Goal: Transaction & Acquisition: Purchase product/service

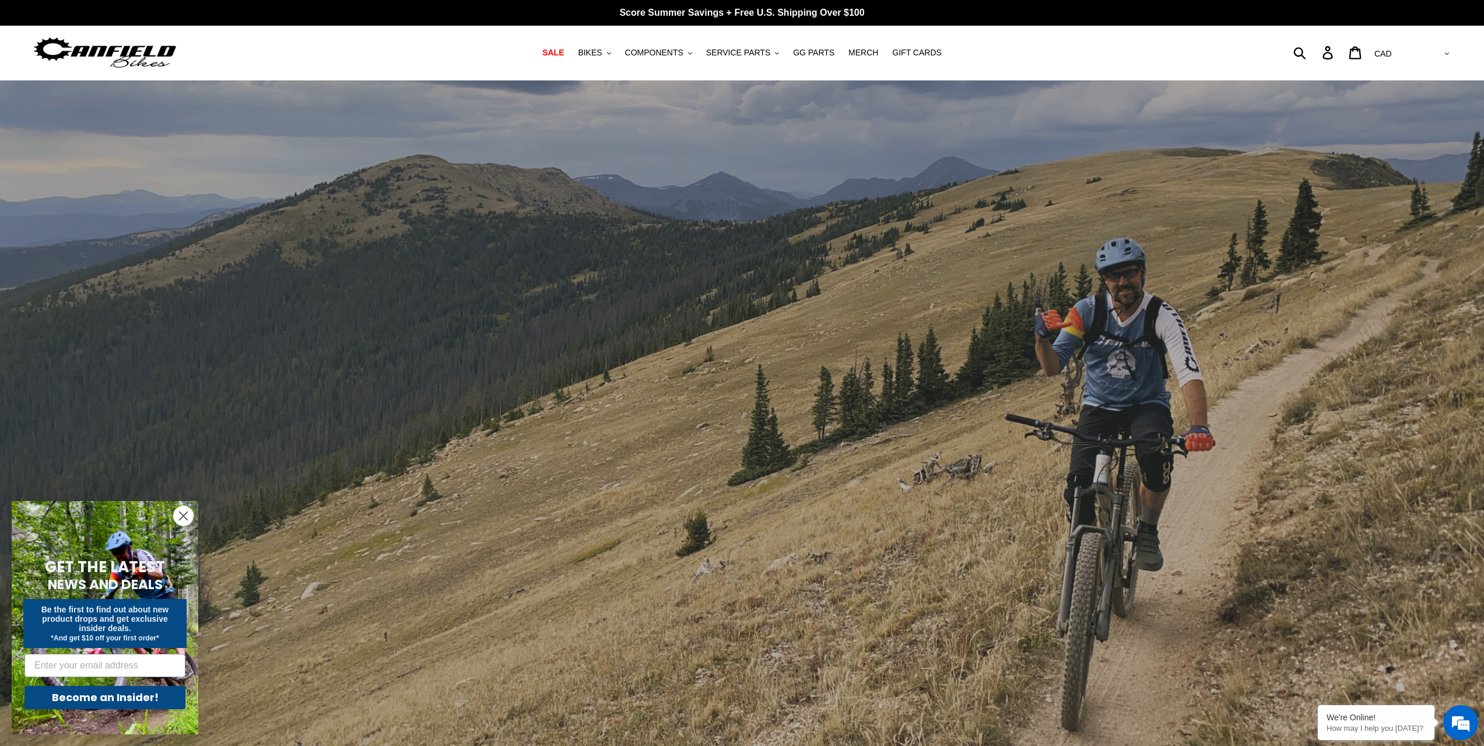
click at [181, 523] on circle "Close dialog" at bounding box center [183, 515] width 19 height 19
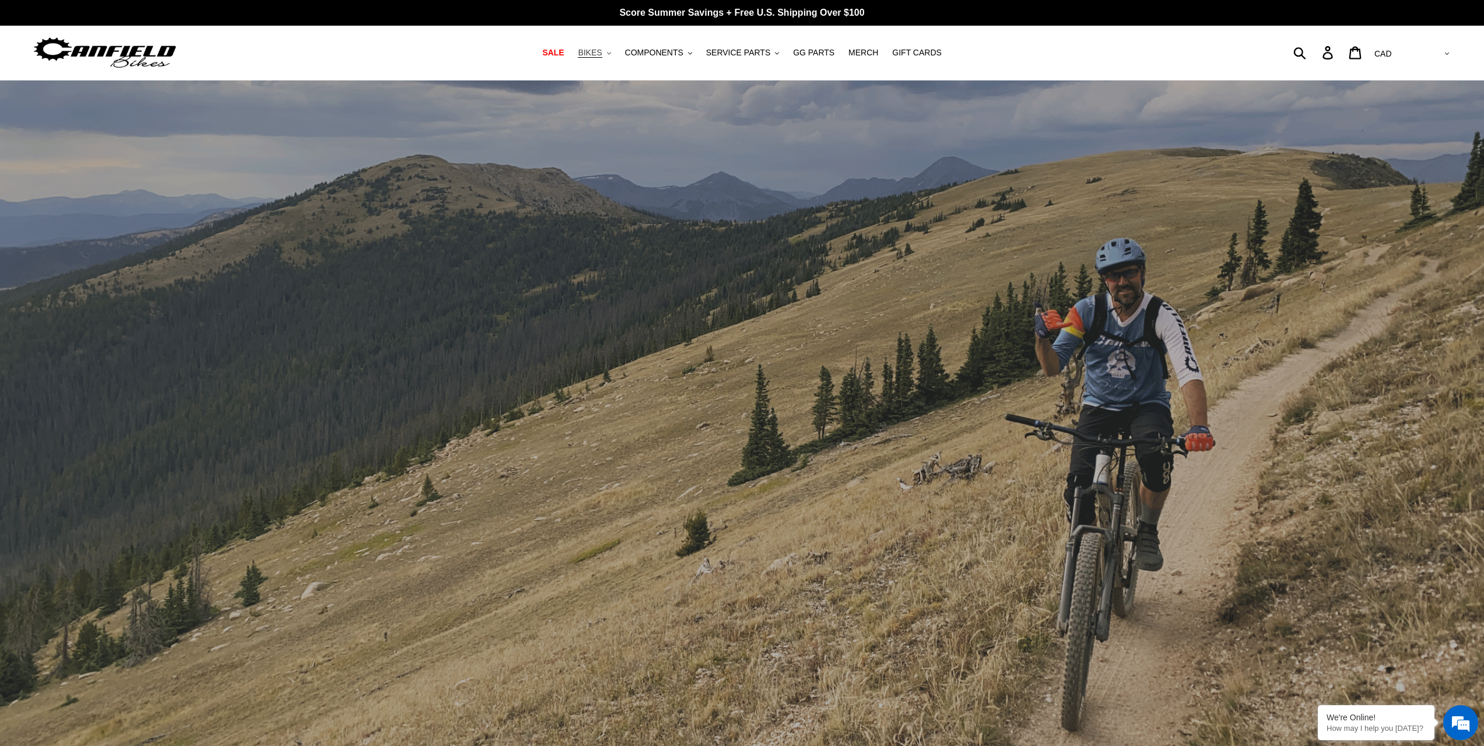
click at [602, 50] on span "BIKES" at bounding box center [590, 53] width 24 height 10
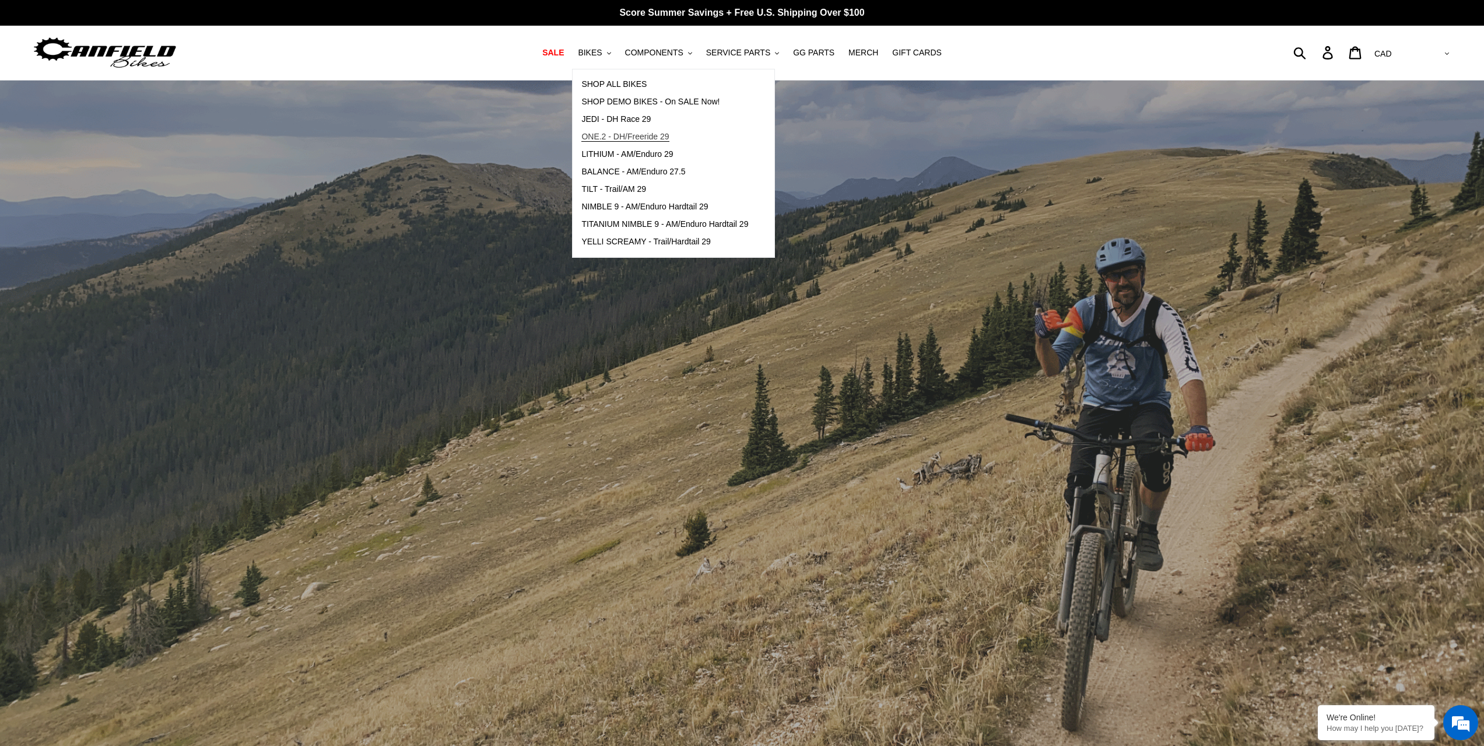
click at [623, 139] on span "ONE.2 - DH/Freeride 29" at bounding box center [624, 137] width 87 height 10
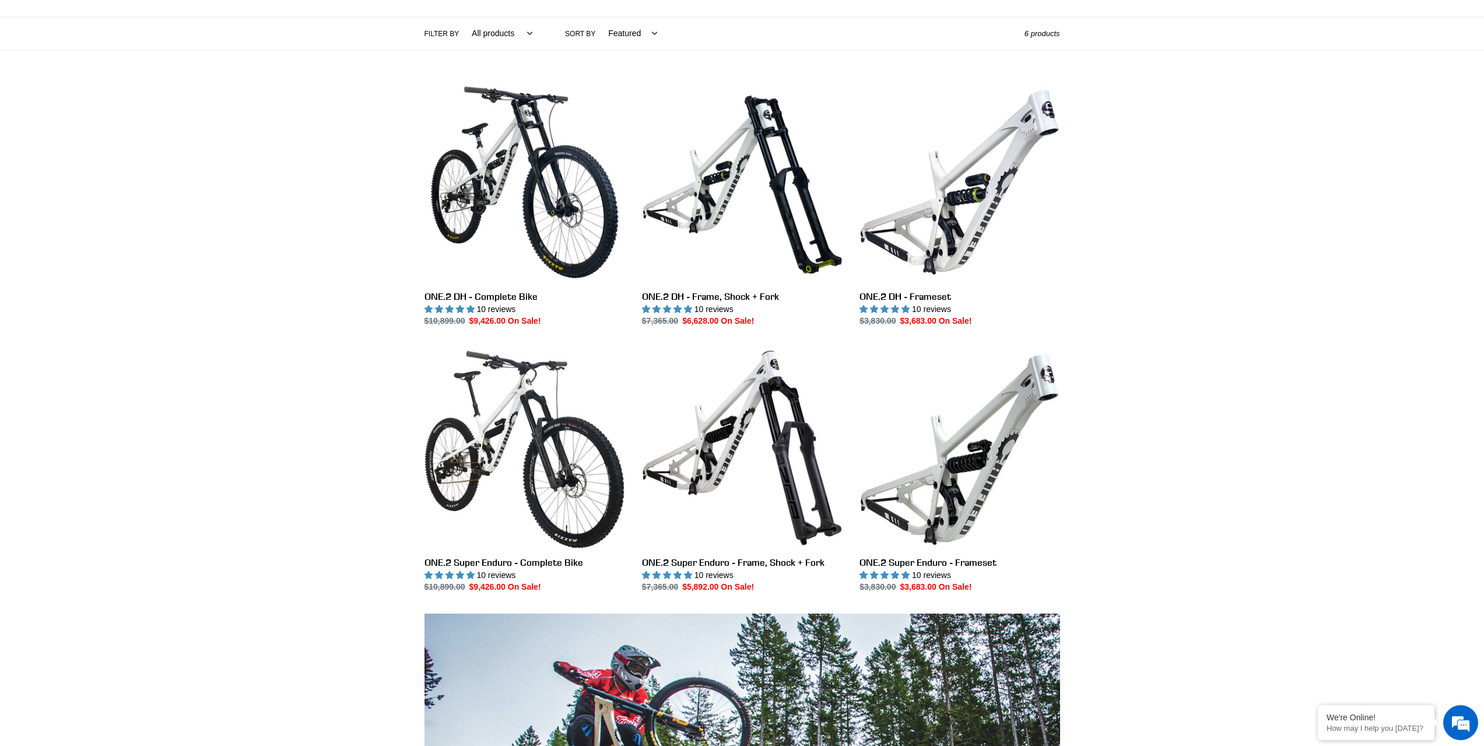
scroll to position [117, 0]
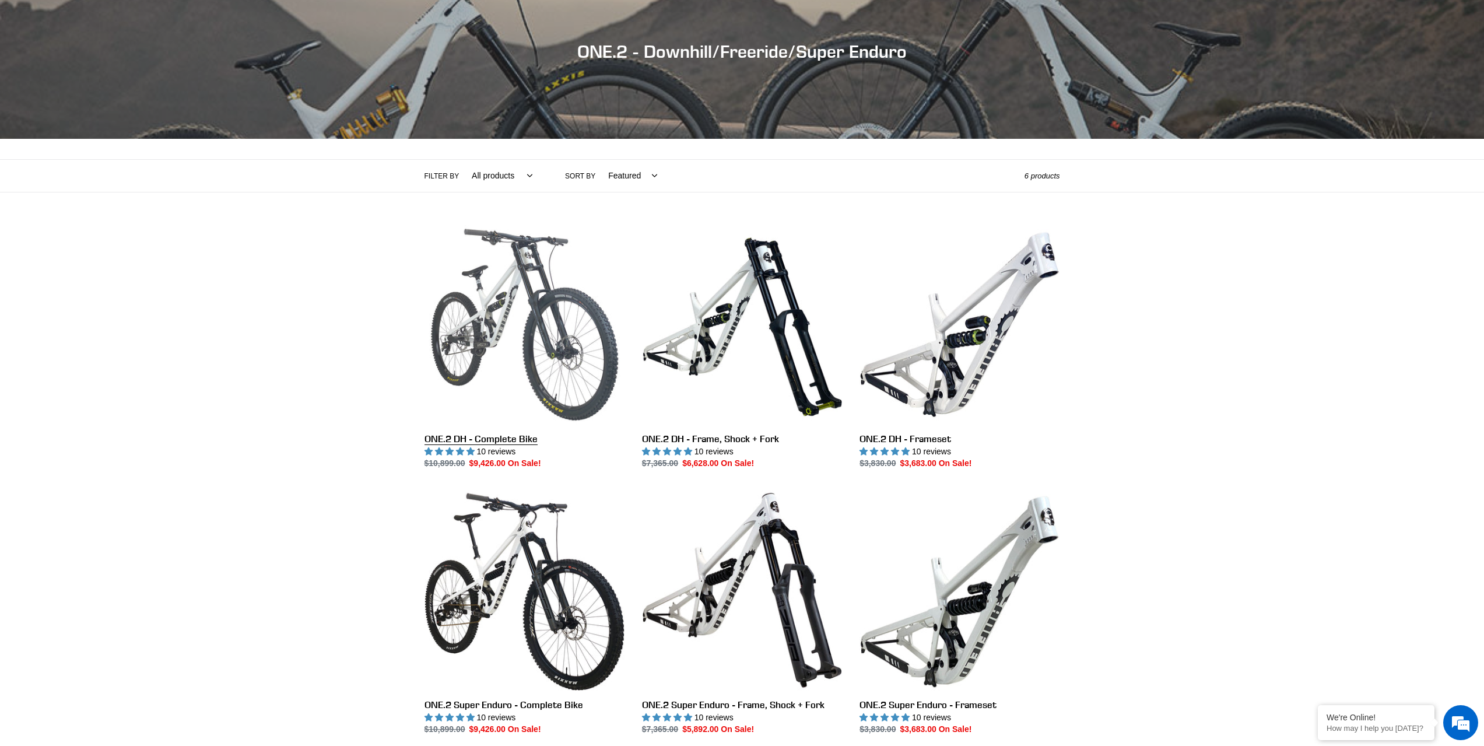
click at [526, 351] on link "ONE.2 DH - Complete Bike" at bounding box center [524, 346] width 200 height 245
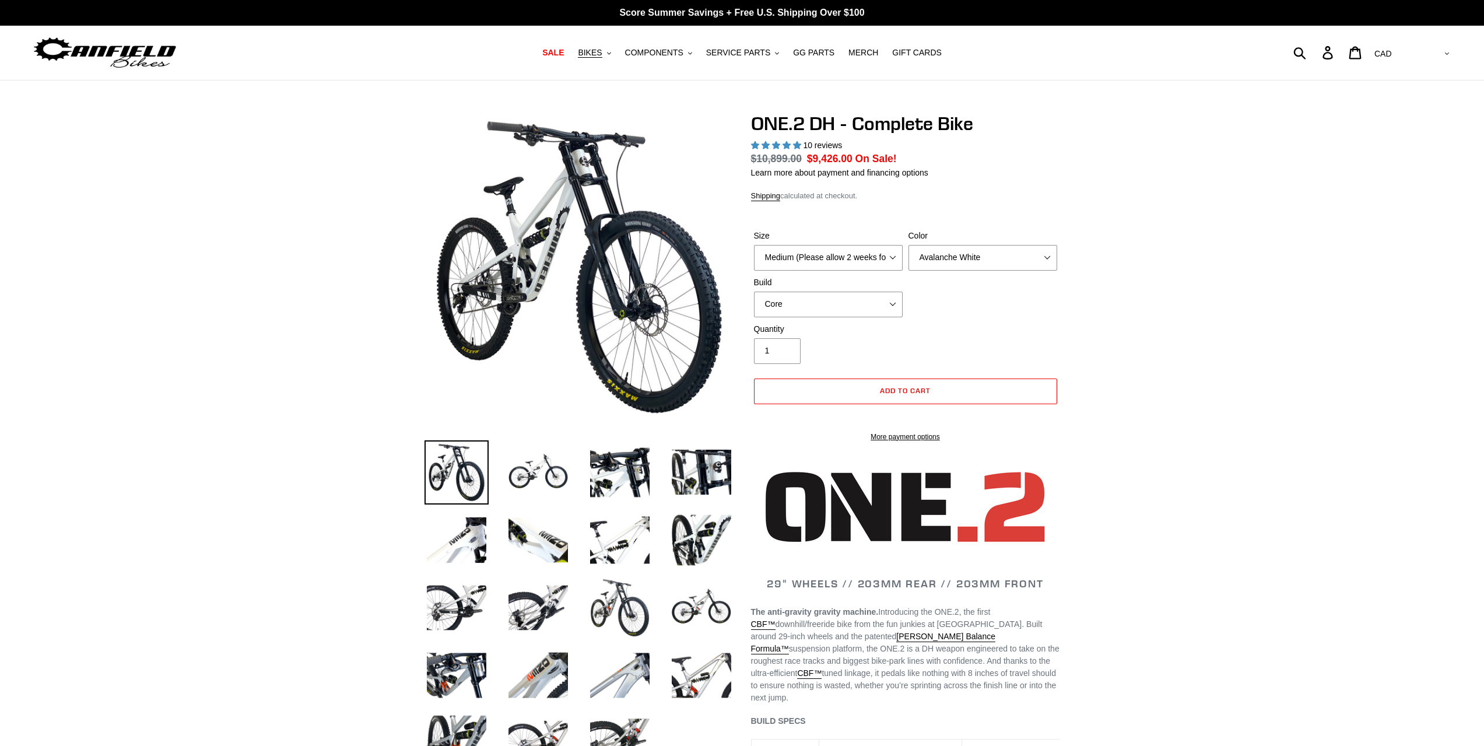
select select "highest-rating"
click at [967, 259] on select "Avalanche White Bentonite Grey" at bounding box center [982, 258] width 149 height 26
click at [908, 245] on select "Avalanche White Bentonite Grey" at bounding box center [982, 258] width 149 height 26
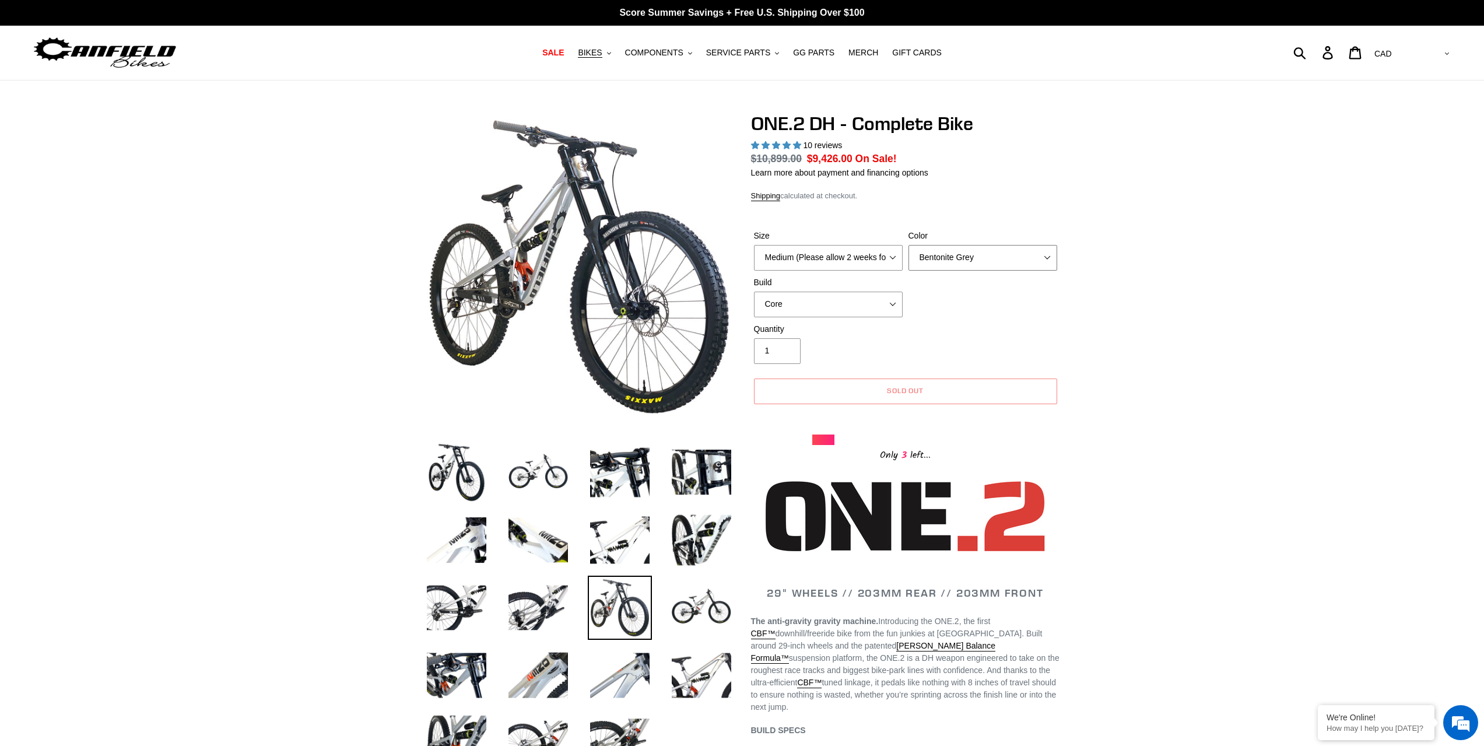
click at [957, 257] on select "Avalanche White Bentonite Grey" at bounding box center [982, 258] width 149 height 26
select select "Avalanche White"
click at [908, 245] on select "Avalanche White Bentonite Grey" at bounding box center [982, 258] width 149 height 26
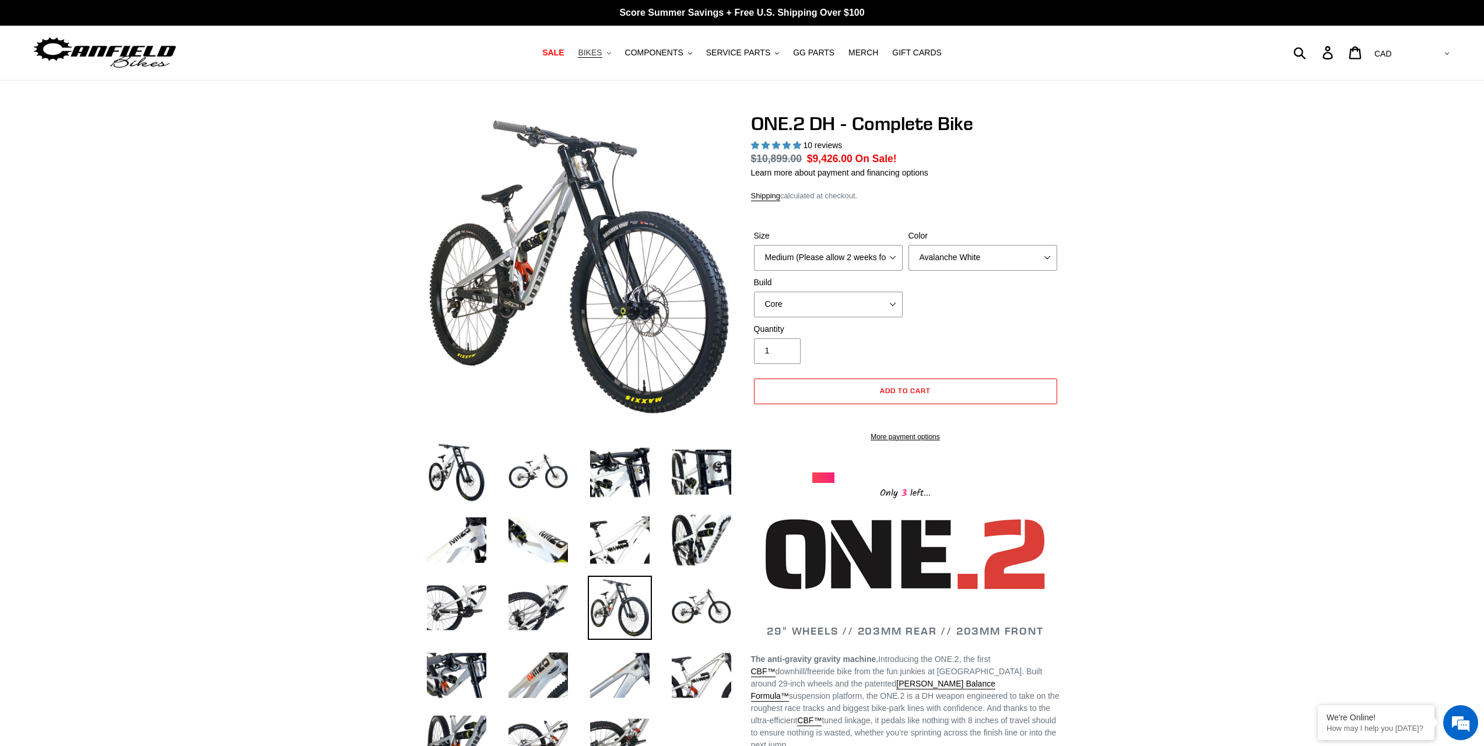
click at [602, 52] on span "BIKES" at bounding box center [590, 53] width 24 height 10
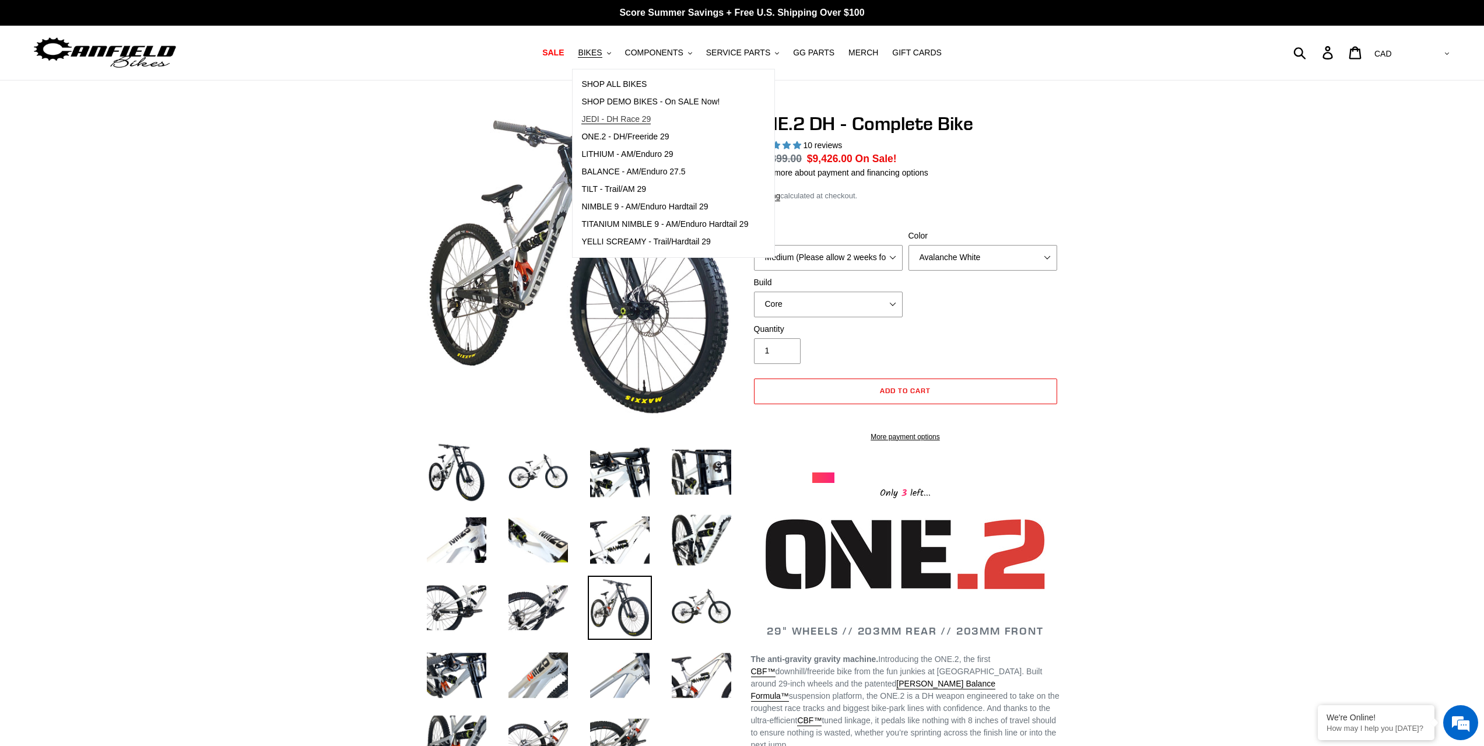
click at [651, 120] on span "JEDI - DH Race 29" at bounding box center [615, 119] width 69 height 10
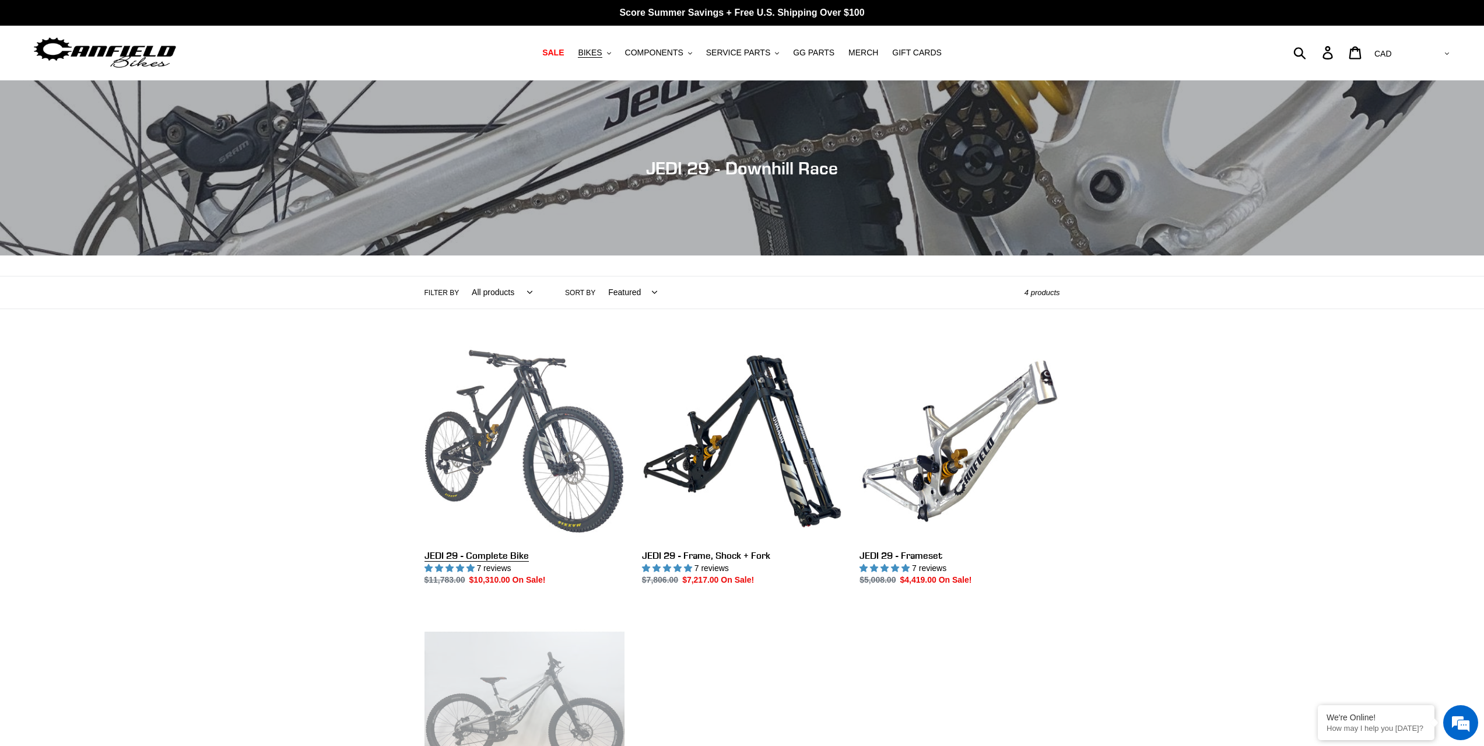
click at [539, 384] on link "JEDI 29 - Complete Bike" at bounding box center [524, 463] width 200 height 245
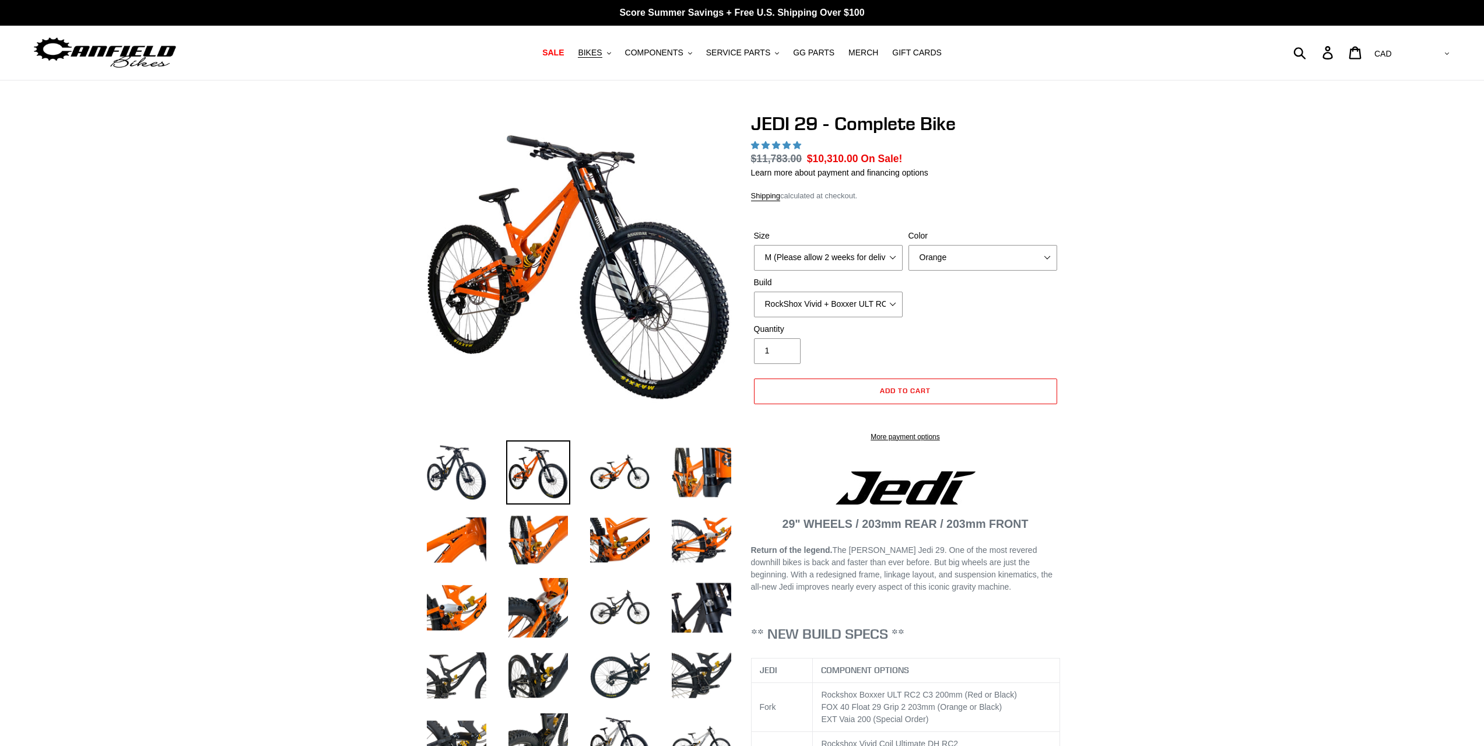
select select "highest-rating"
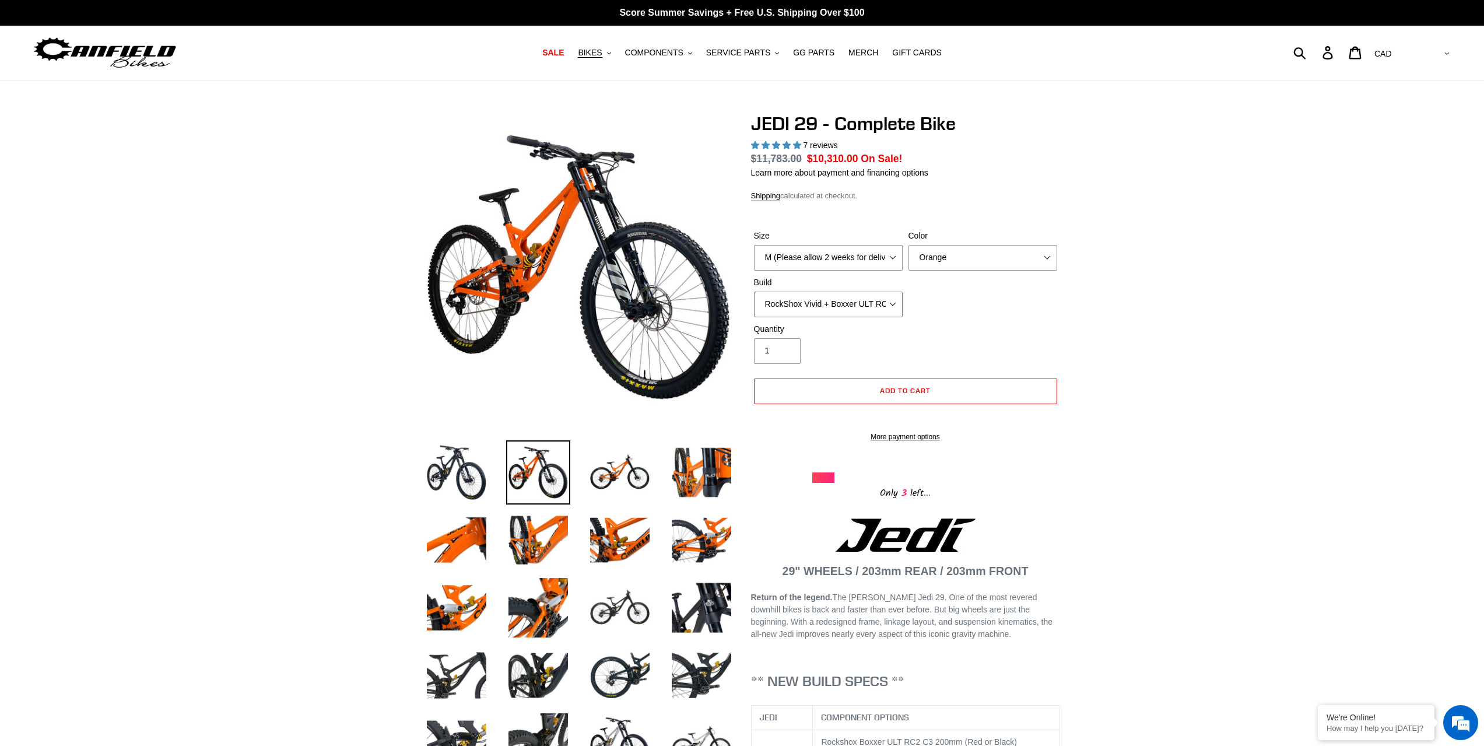
click at [855, 302] on select "RockShox Vivid + Boxxer ULT RC2 C3 200 + SRAM XO RockShox Vivid + Boxxer ULT RC…" at bounding box center [828, 304] width 149 height 26
click at [754, 291] on select "RockShox Vivid + Boxxer ULT RC2 C3 200 + SRAM XO RockShox Vivid + Boxxer ULT RC…" at bounding box center [828, 304] width 149 height 26
click at [848, 308] on select "RockShox Vivid + Boxxer ULT RC2 C3 200 + SRAM XO RockShox Vivid + Boxxer ULT RC…" at bounding box center [828, 304] width 149 height 26
click at [754, 291] on select "RockShox Vivid + Boxxer ULT RC2 C3 200 + SRAM XO RockShox Vivid + Boxxer ULT RC…" at bounding box center [828, 304] width 149 height 26
click at [845, 304] on select "RockShox Vivid + Boxxer ULT RC2 C3 200 + SRAM XO RockShox Vivid + Boxxer ULT RC…" at bounding box center [828, 304] width 149 height 26
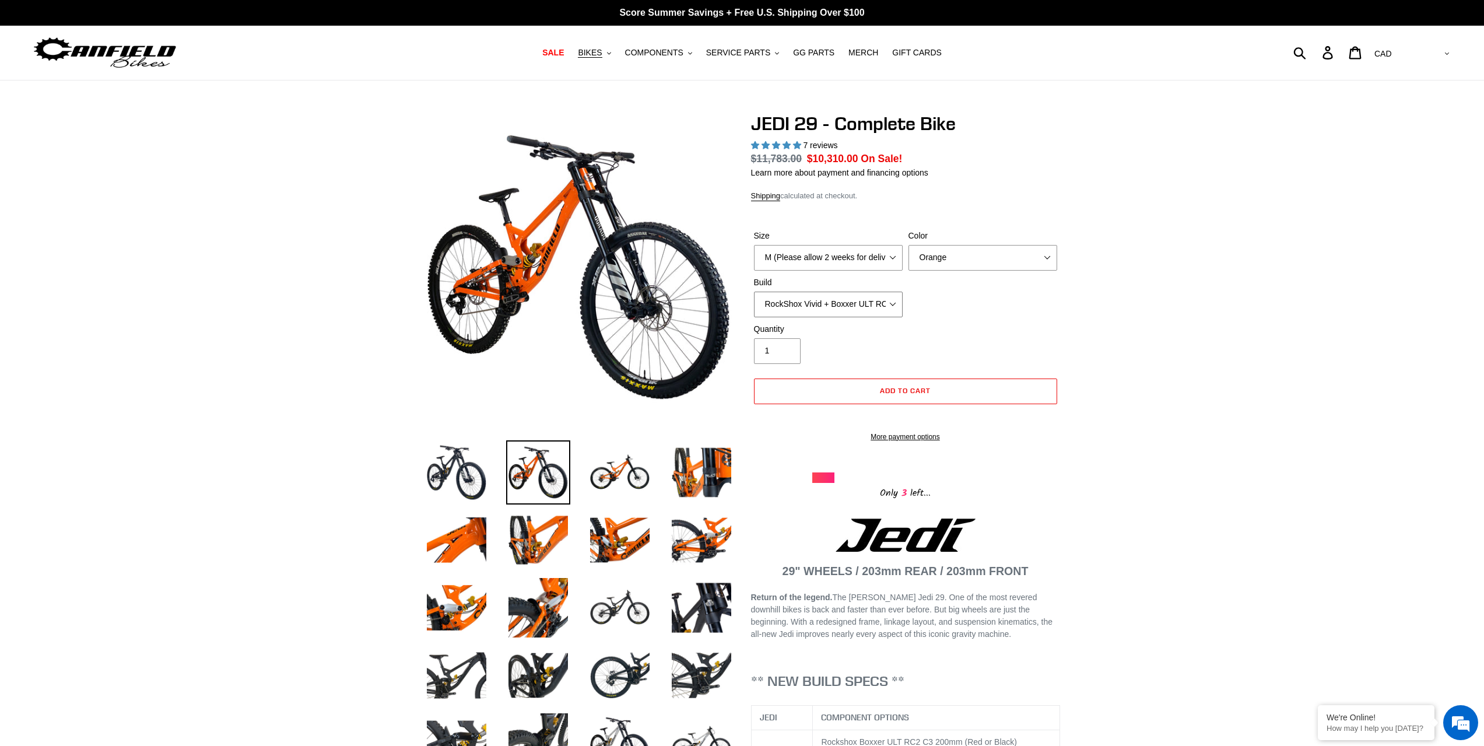
click at [754, 291] on select "RockShox Vivid + Boxxer ULT RC2 C3 200 + SRAM XO RockShox Vivid + Boxxer ULT RC…" at bounding box center [828, 304] width 149 height 26
click at [823, 304] on select "RockShox Vivid + Boxxer ULT RC2 C3 200 + SRAM XO RockShox Vivid + Boxxer ULT RC…" at bounding box center [828, 304] width 149 height 26
click at [754, 291] on select "RockShox Vivid + Boxxer ULT RC2 C3 200 + SRAM XO RockShox Vivid + Boxxer ULT RC…" at bounding box center [828, 304] width 149 height 26
click at [820, 308] on select "RockShox Vivid + Boxxer ULT RC2 C3 200 + SRAM XO RockShox Vivid + Boxxer ULT RC…" at bounding box center [828, 304] width 149 height 26
click at [754, 291] on select "RockShox Vivid + Boxxer ULT RC2 C3 200 + SRAM XO RockShox Vivid + Boxxer ULT RC…" at bounding box center [828, 304] width 149 height 26
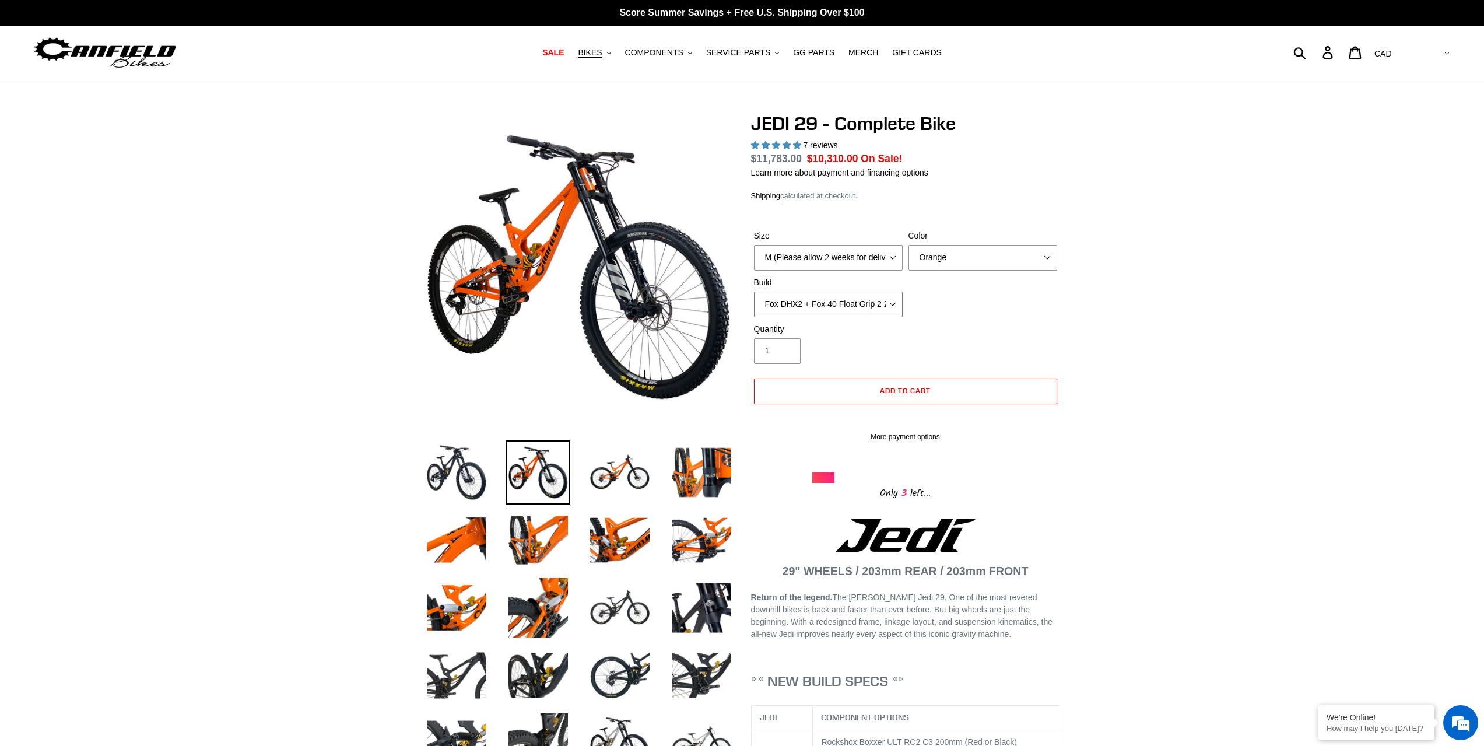
click at [821, 300] on select "RockShox Vivid + Boxxer ULT RC2 C3 200 + SRAM XO RockShox Vivid + Boxxer ULT RC…" at bounding box center [828, 304] width 149 height 26
select select "RockShox Vivid + Boxxer ULT RC2 C3 200 + Shimano"
click at [754, 291] on select "RockShox Vivid + Boxxer ULT RC2 C3 200 + SRAM XO RockShox Vivid + Boxxer ULT RC…" at bounding box center [828, 304] width 149 height 26
click at [814, 258] on select "M (Please allow 2 weeks for delivery) L (Please allow 2 weeks for delivery) XL …" at bounding box center [828, 258] width 149 height 26
